Goal: Transaction & Acquisition: Download file/media

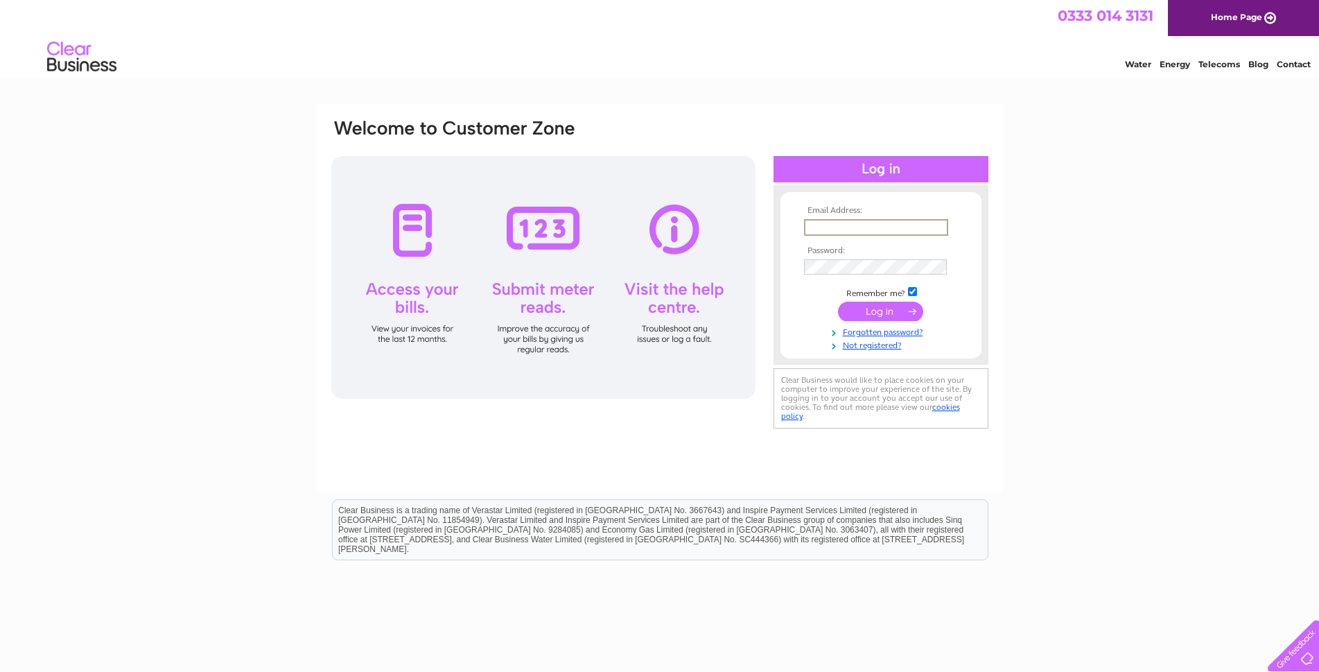
drag, startPoint x: 898, startPoint y: 222, endPoint x: 898, endPoint y: 235, distance: 13.2
click at [898, 222] on input "text" at bounding box center [876, 227] width 144 height 17
type input "[EMAIL_ADDRESS][DOMAIN_NAME]"
click at [838, 301] on input "submit" at bounding box center [880, 310] width 85 height 19
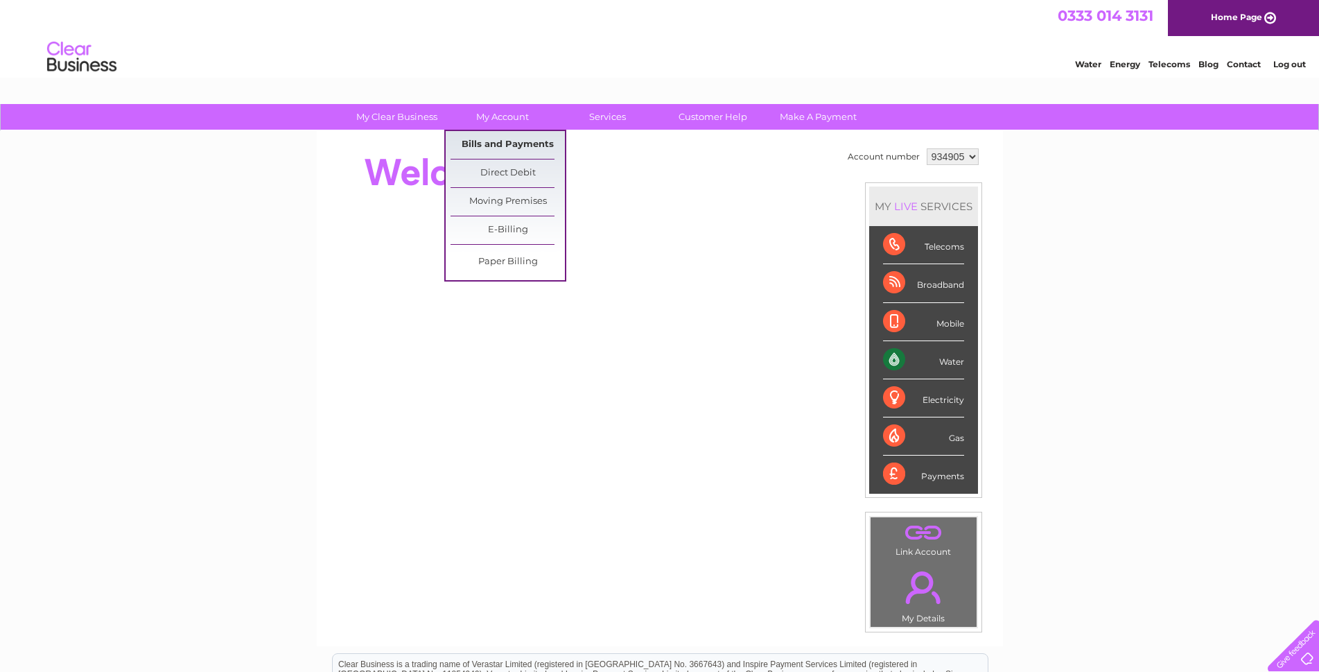
click at [502, 141] on link "Bills and Payments" at bounding box center [507, 145] width 114 height 28
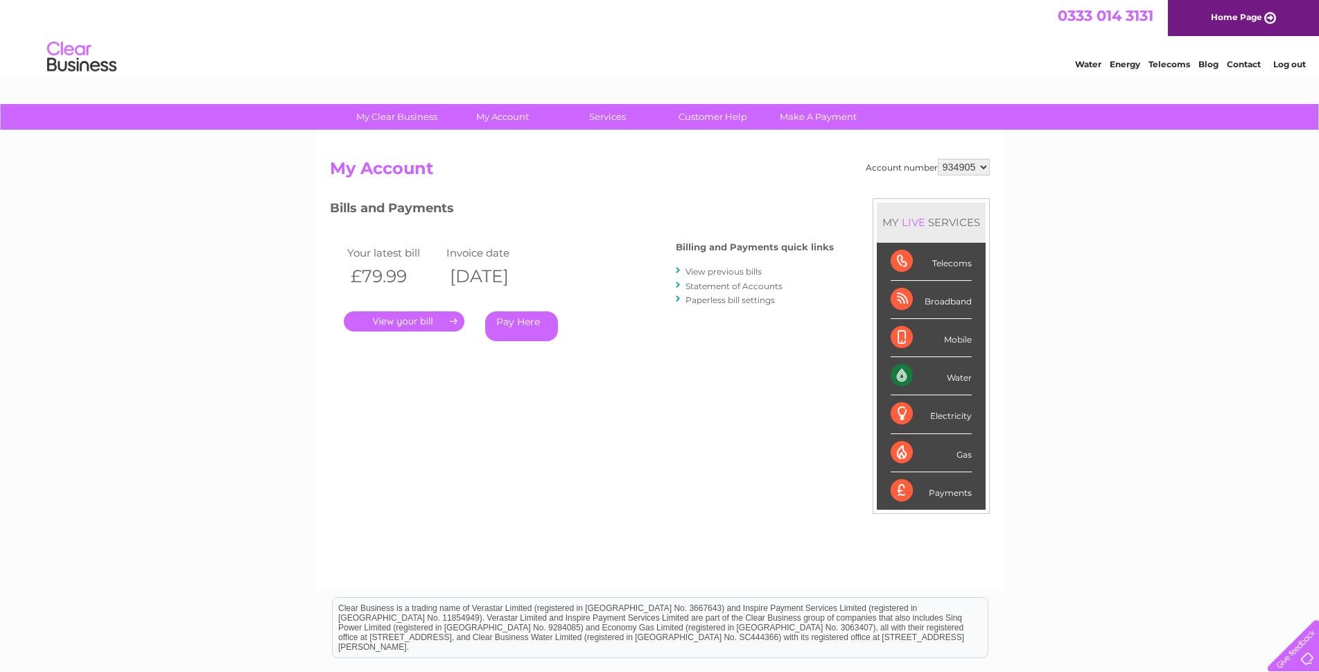
click at [700, 272] on link "View previous bills" at bounding box center [723, 271] width 76 height 10
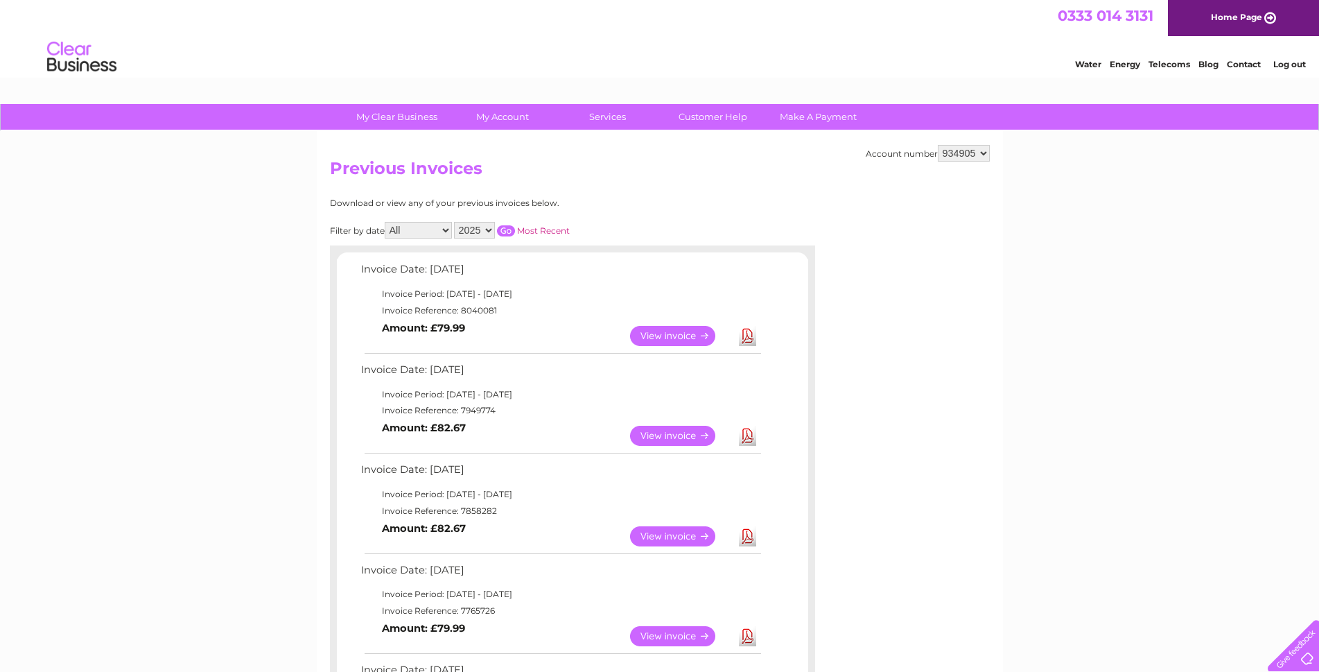
scroll to position [69, 0]
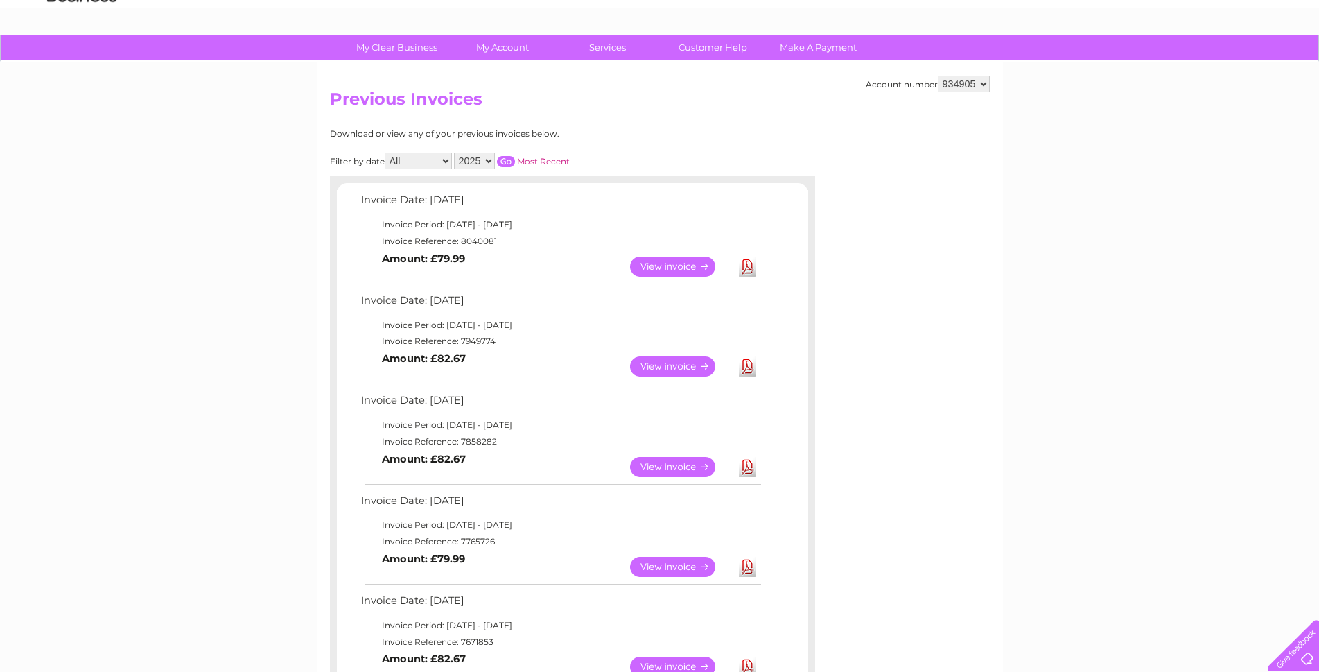
click at [741, 363] on link "Download" at bounding box center [747, 366] width 17 height 20
click at [748, 469] on link "Download" at bounding box center [747, 467] width 17 height 20
click at [744, 565] on link "Download" at bounding box center [747, 566] width 17 height 20
